Goal: Find specific page/section: Find specific page/section

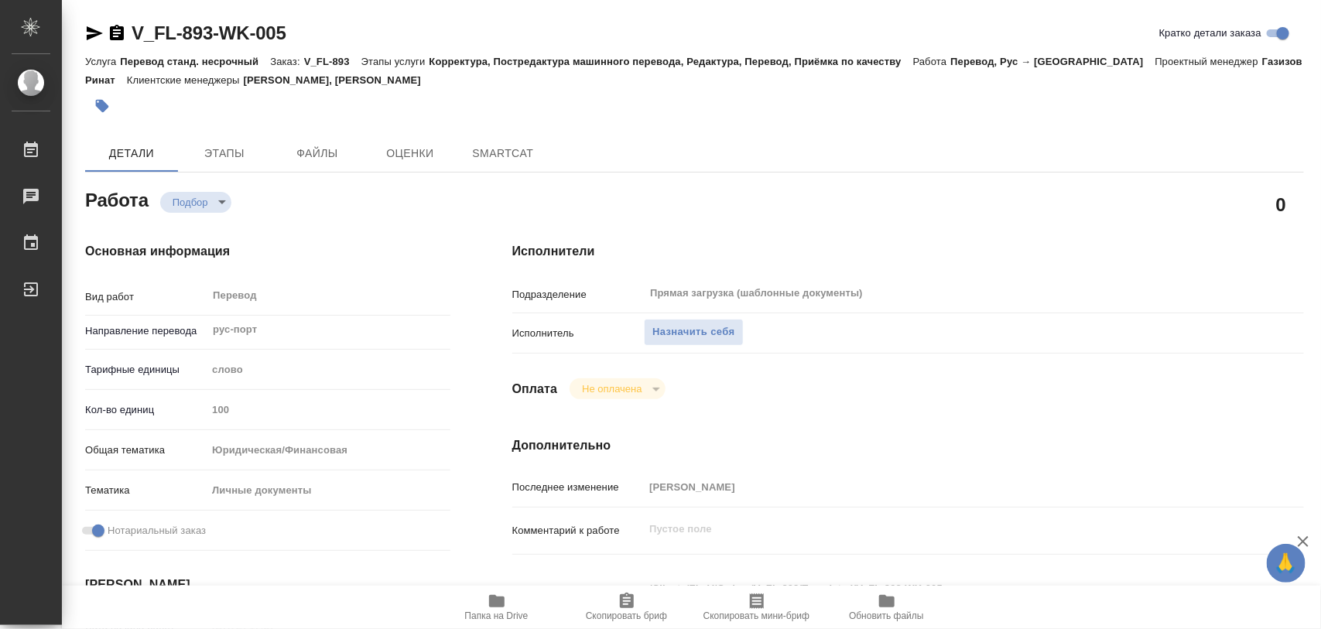
type textarea "x"
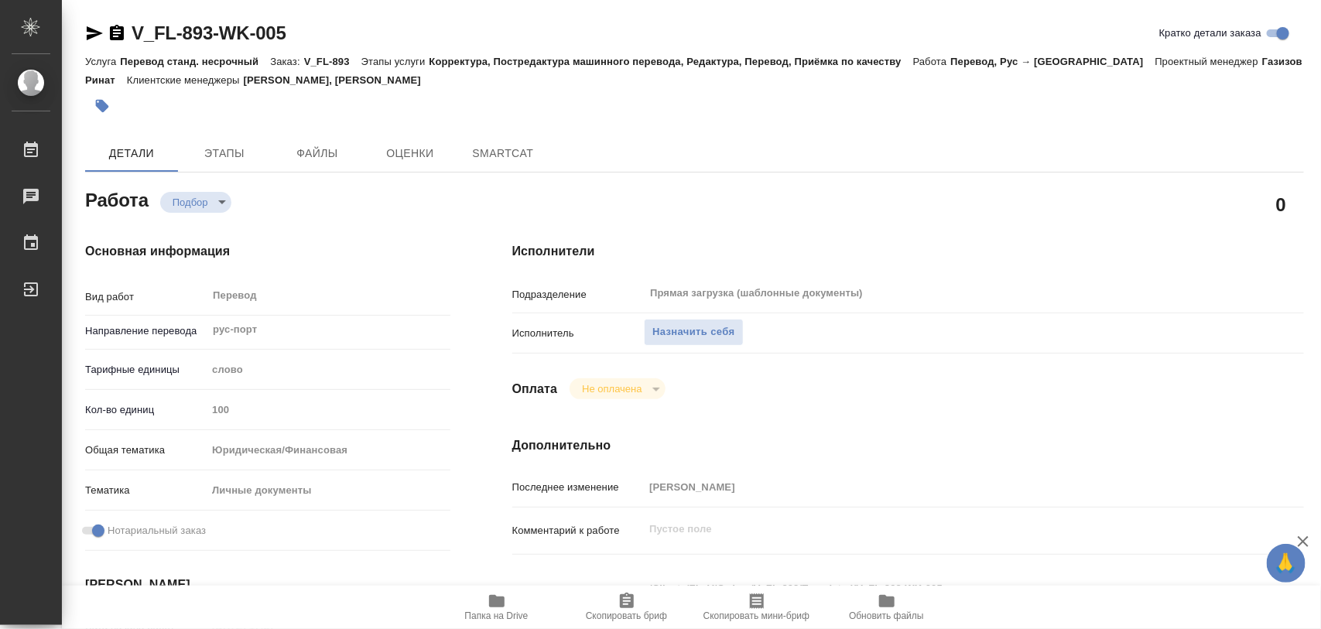
type textarea "x"
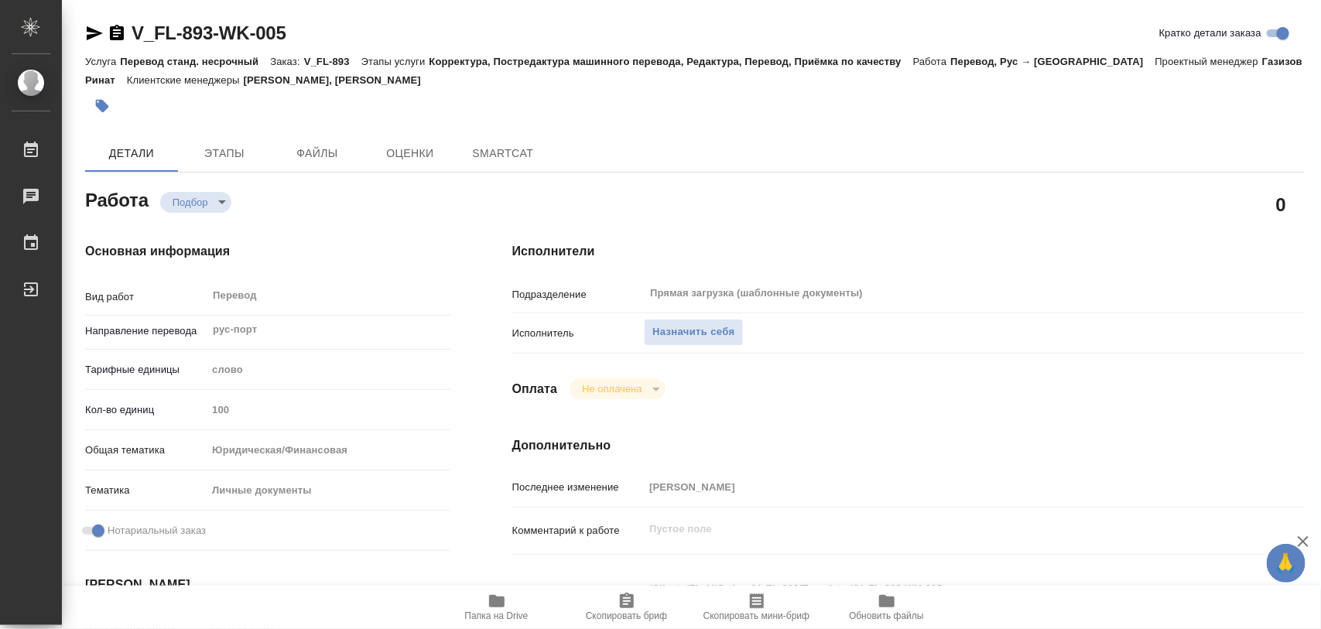
type textarea "x"
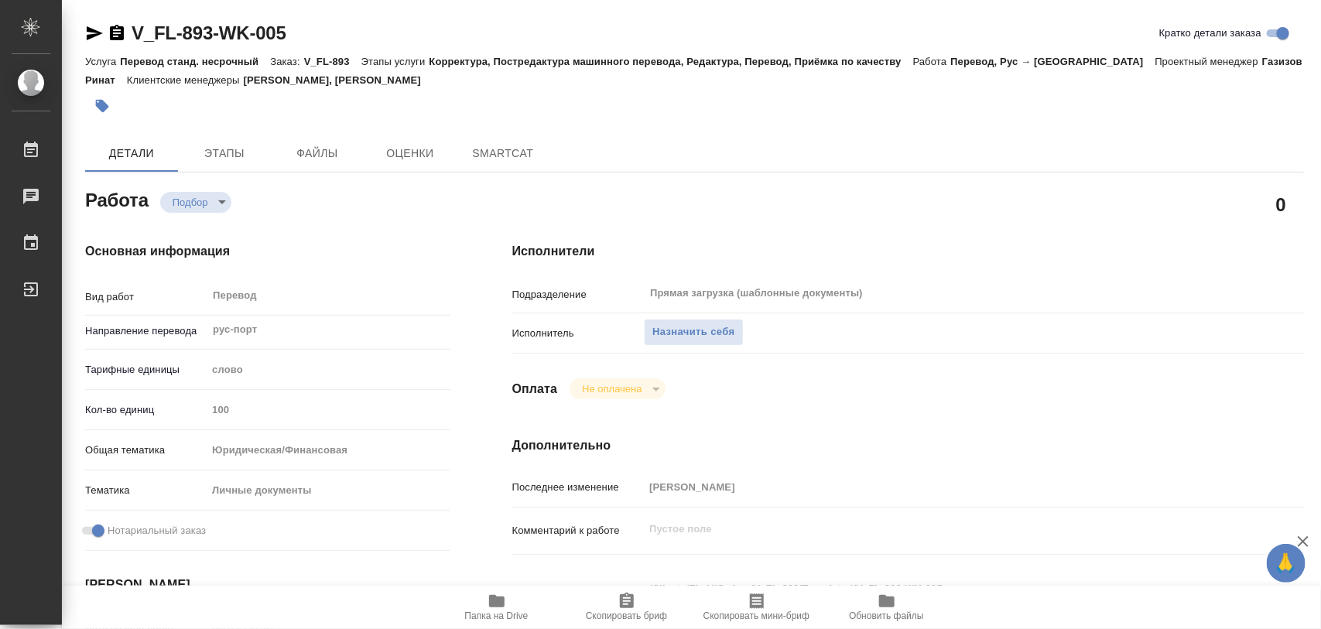
type textarea "x"
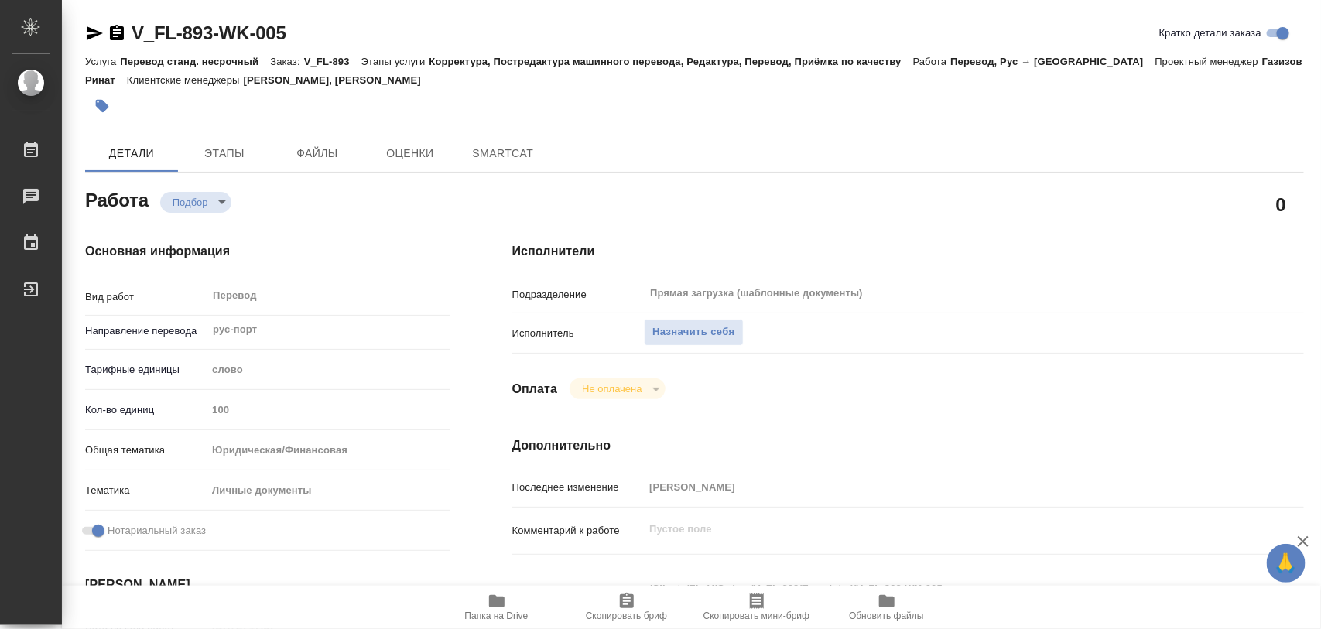
type textarea "x"
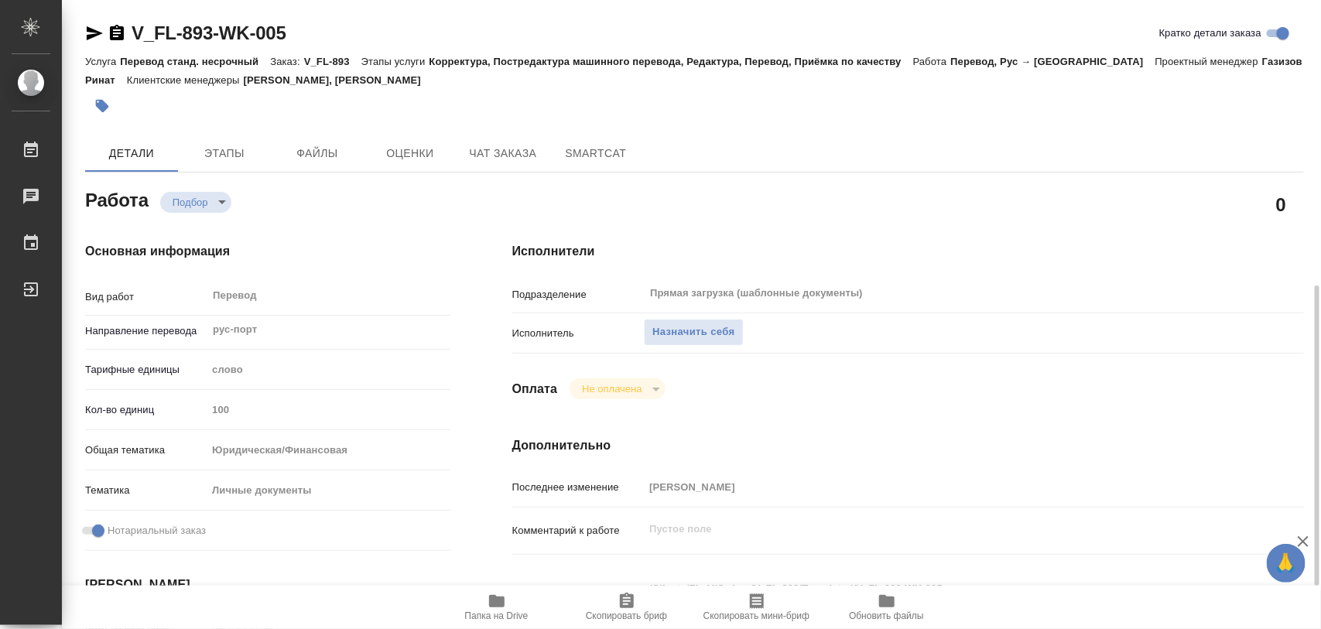
scroll to position [193, 0]
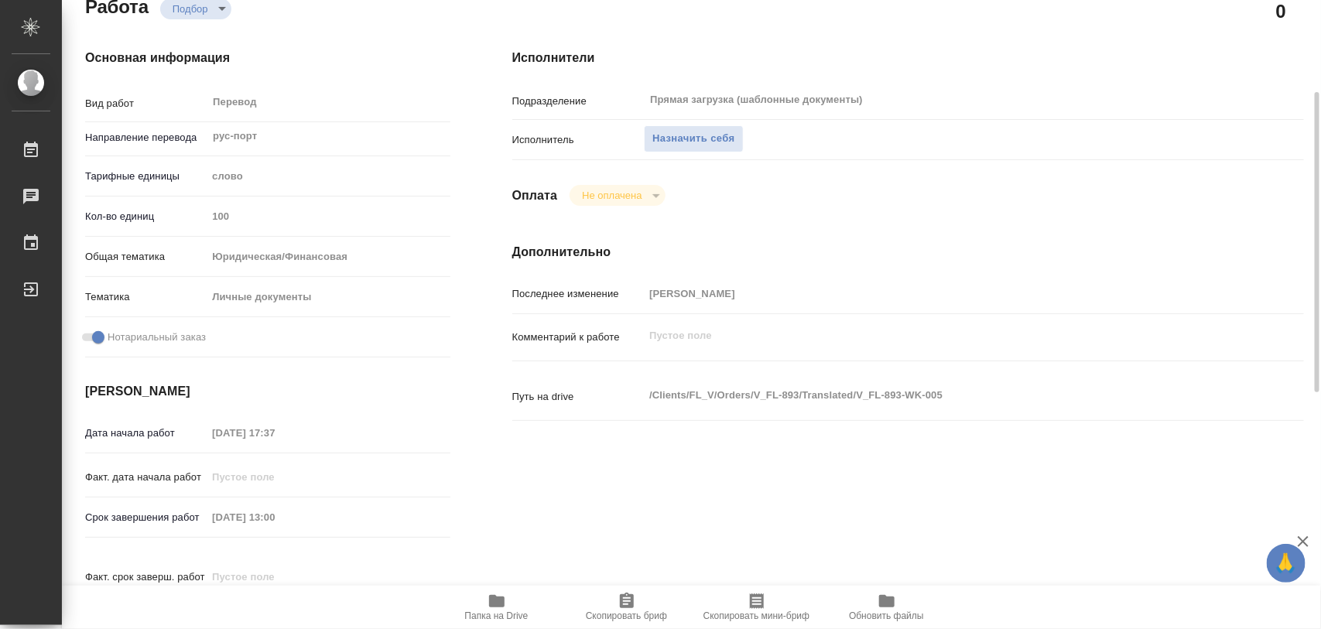
type textarea "x"
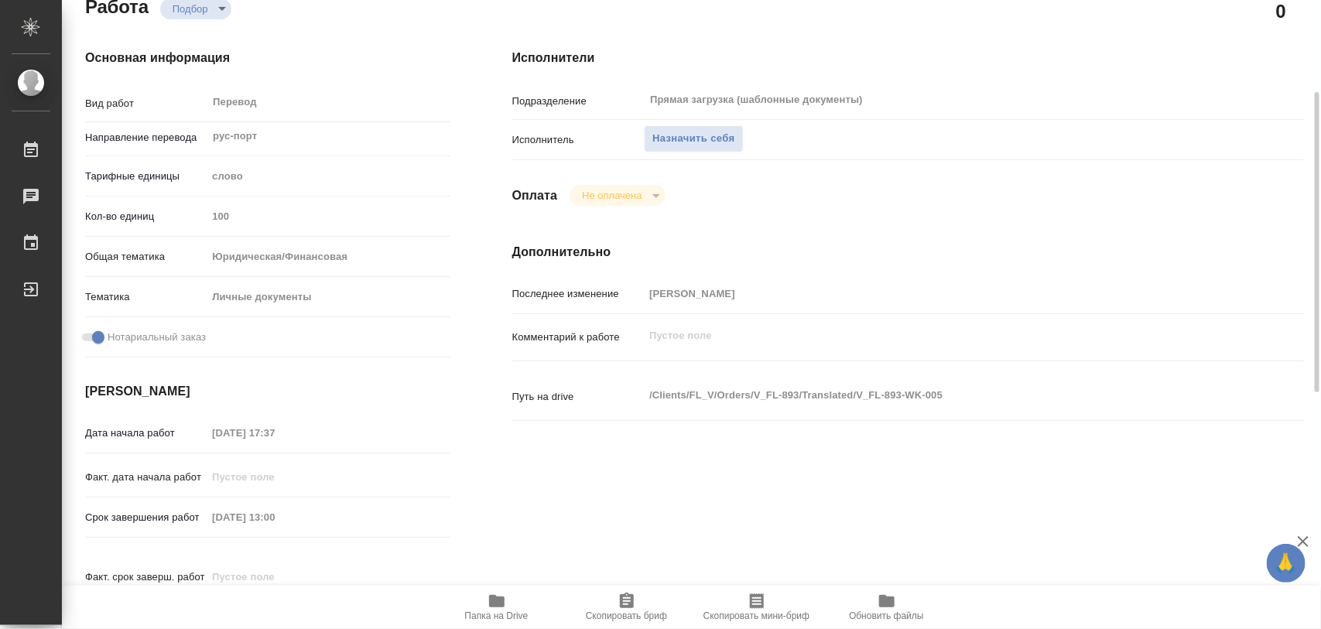
scroll to position [387, 0]
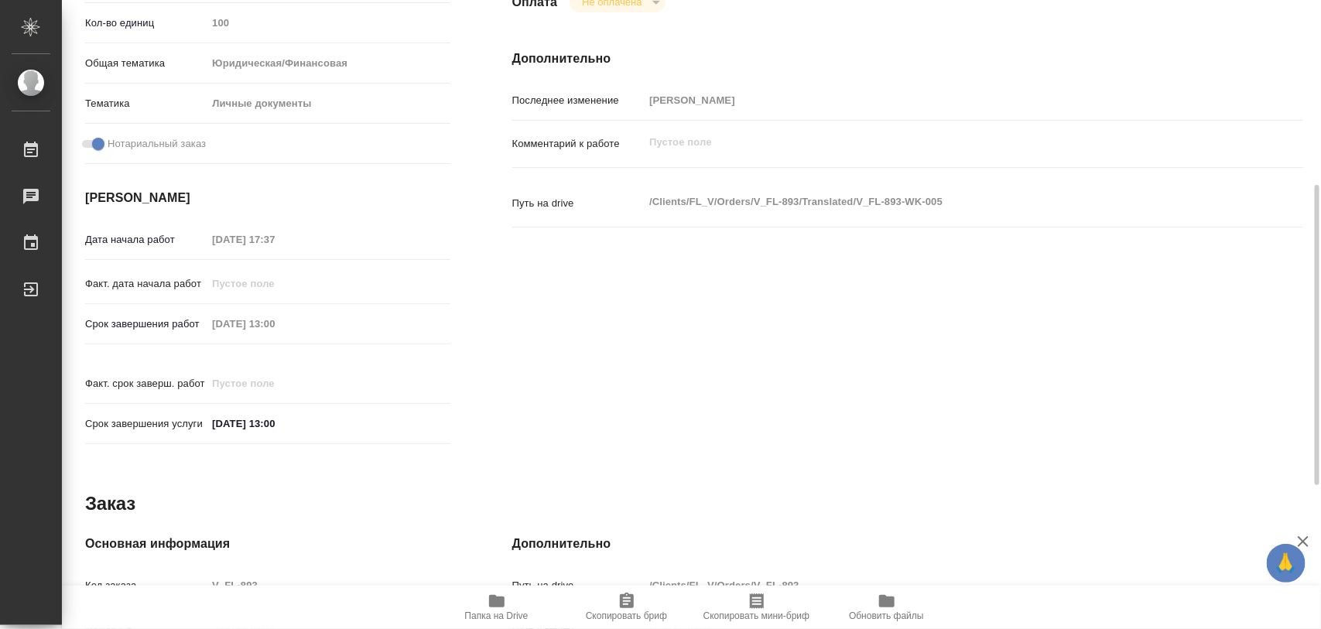
type textarea "x"
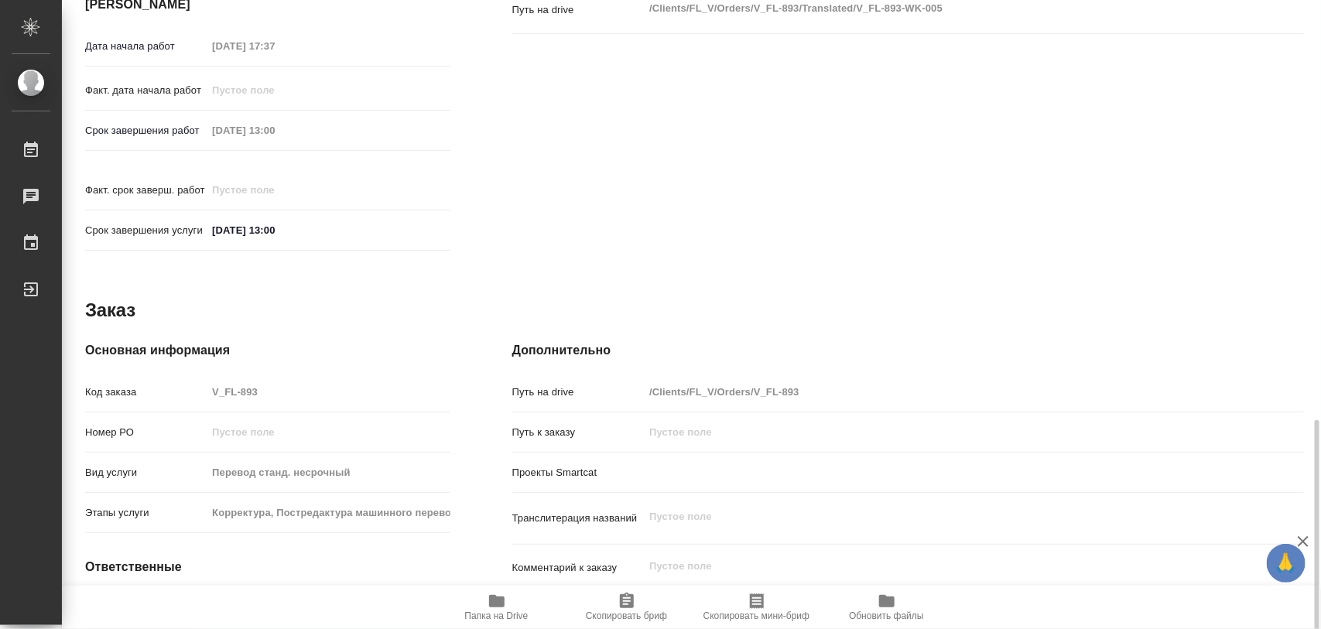
scroll to position [690, 0]
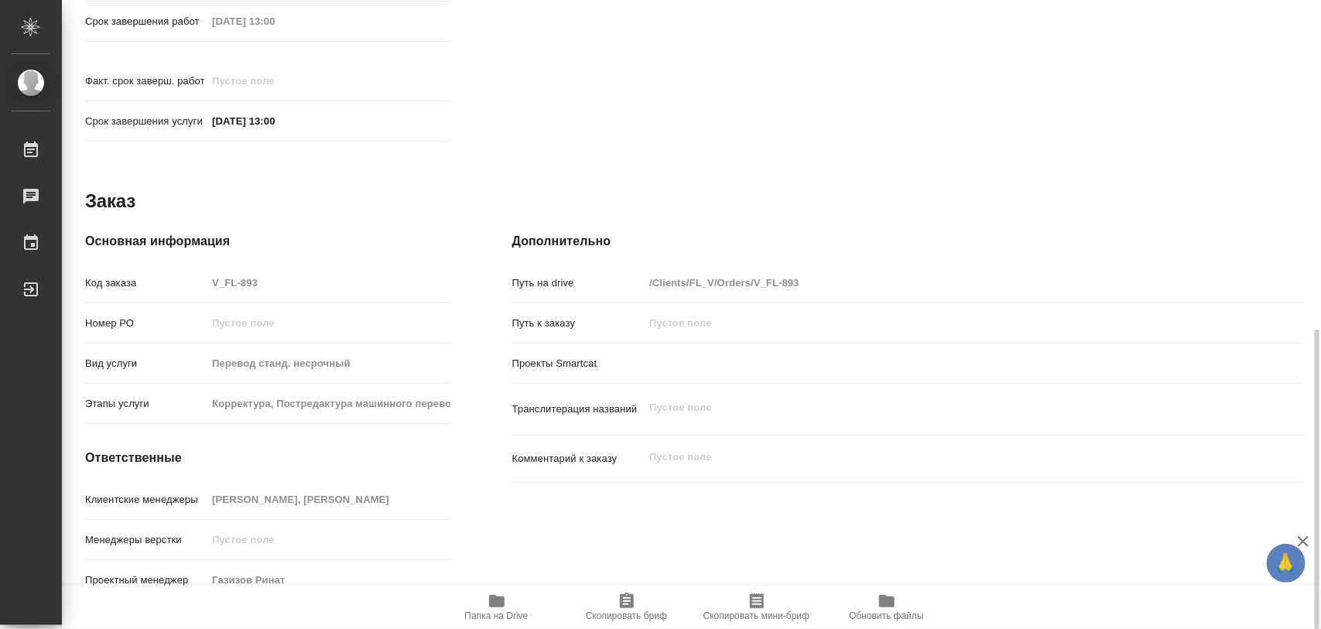
click at [500, 608] on icon "button" at bounding box center [497, 601] width 19 height 19
